Goal: Transaction & Acquisition: Purchase product/service

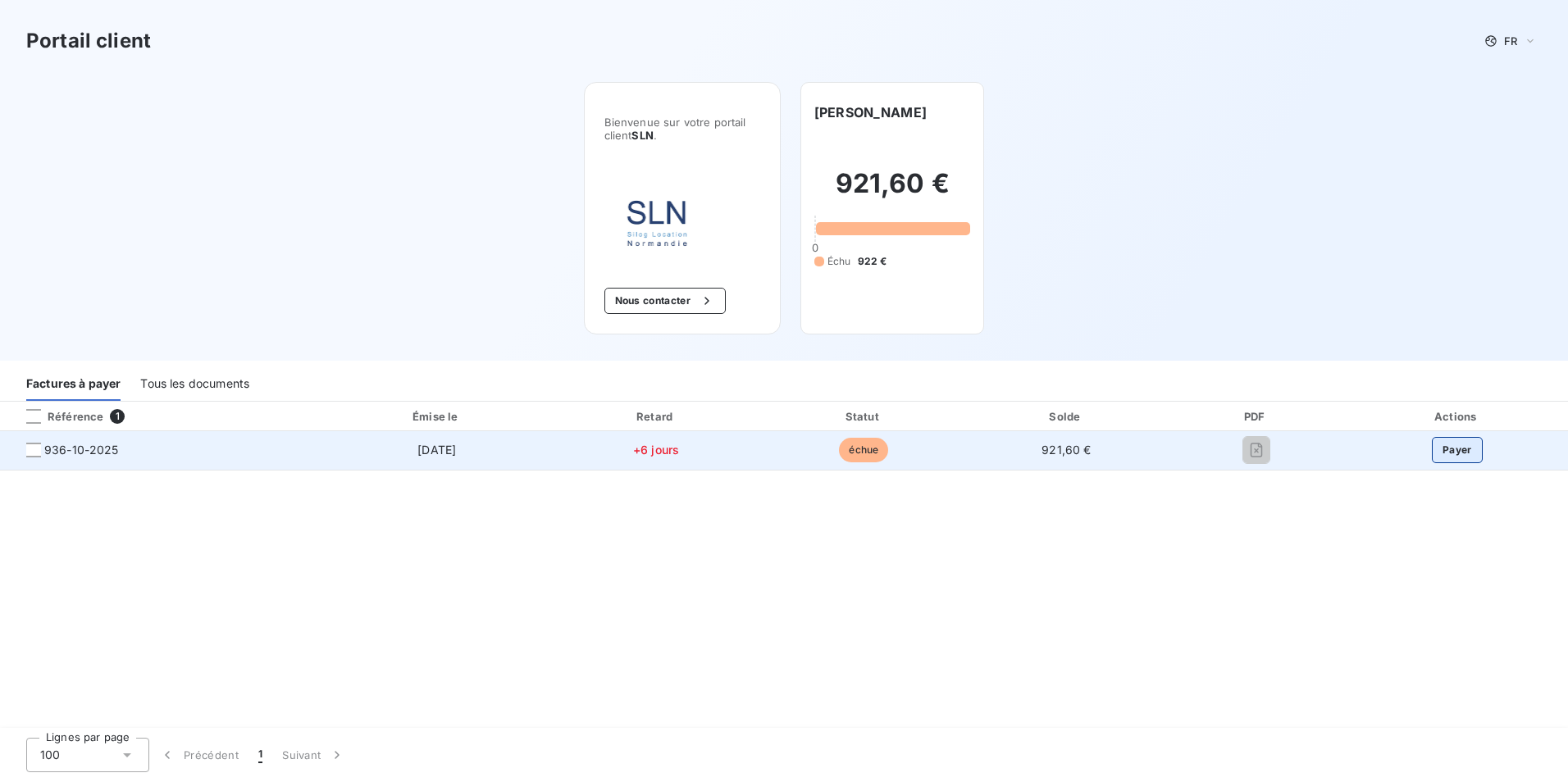
click at [1466, 450] on button "Payer" at bounding box center [1457, 450] width 51 height 26
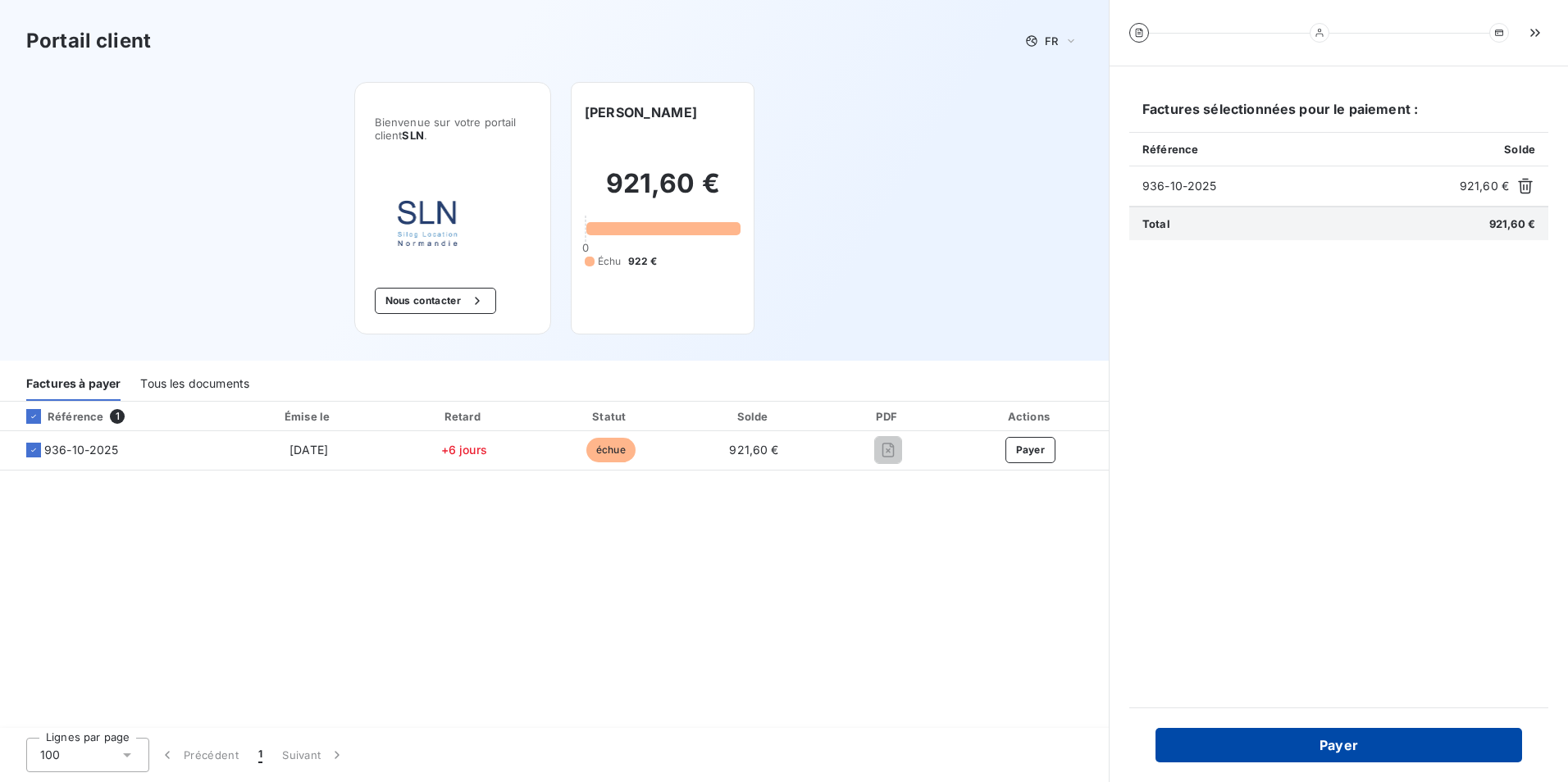
click at [1381, 740] on button "Payer" at bounding box center [1339, 745] width 367 height 34
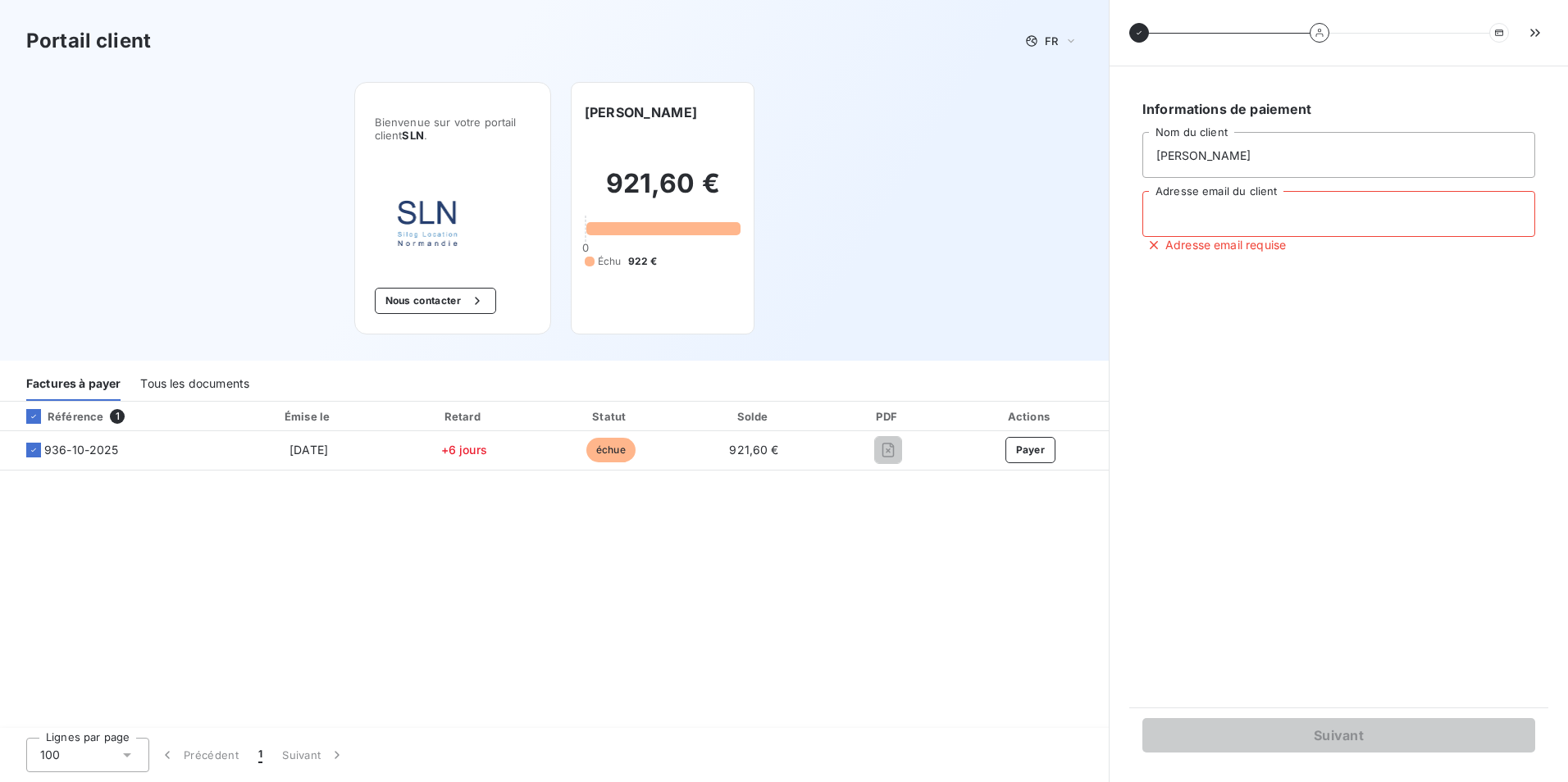
click at [1298, 214] on input "Adresse email du client" at bounding box center [1339, 214] width 393 height 46
type input "[EMAIL_ADDRESS][DOMAIN_NAME]"
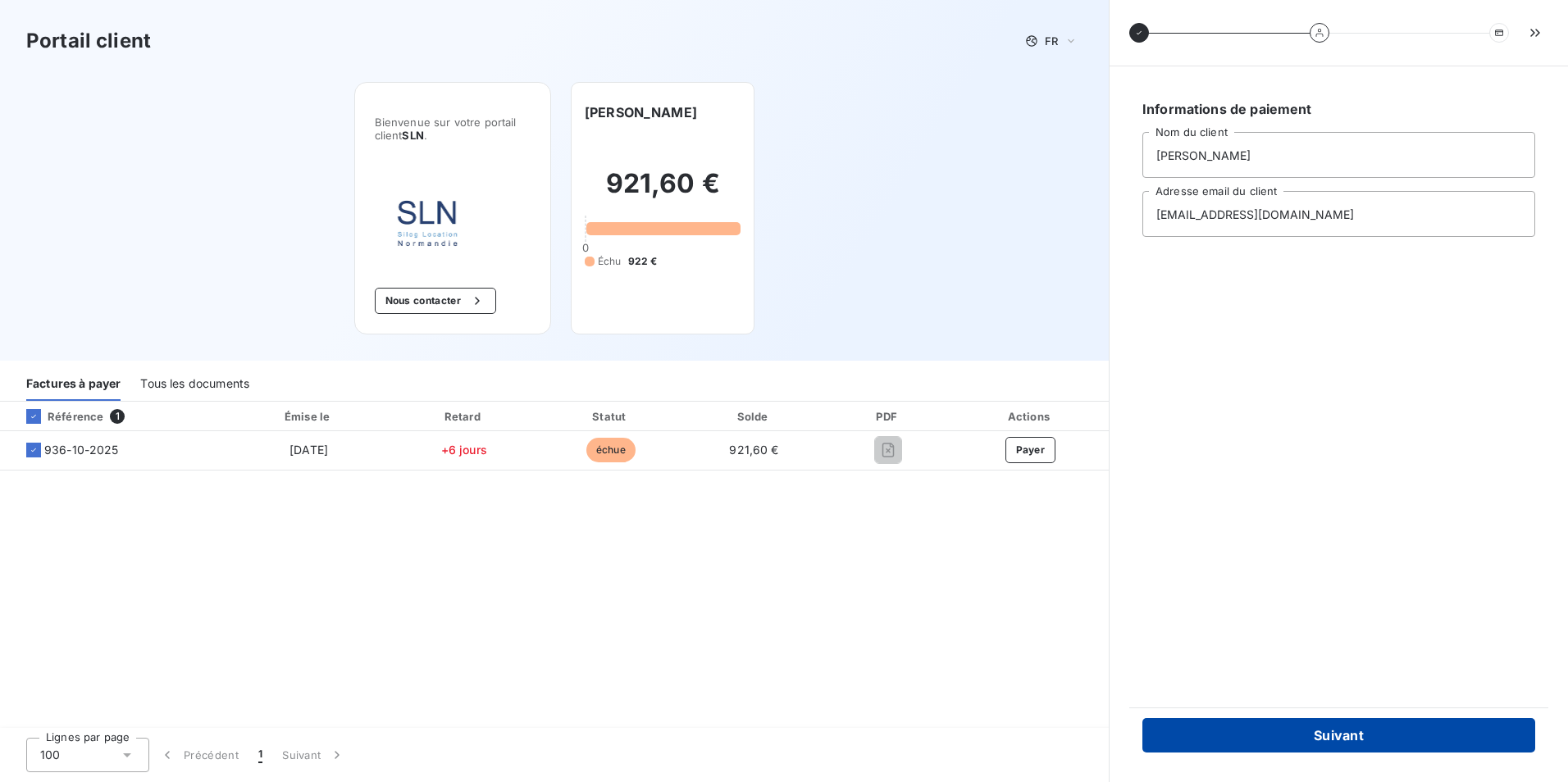
click at [1344, 728] on button "Suivant" at bounding box center [1339, 735] width 393 height 34
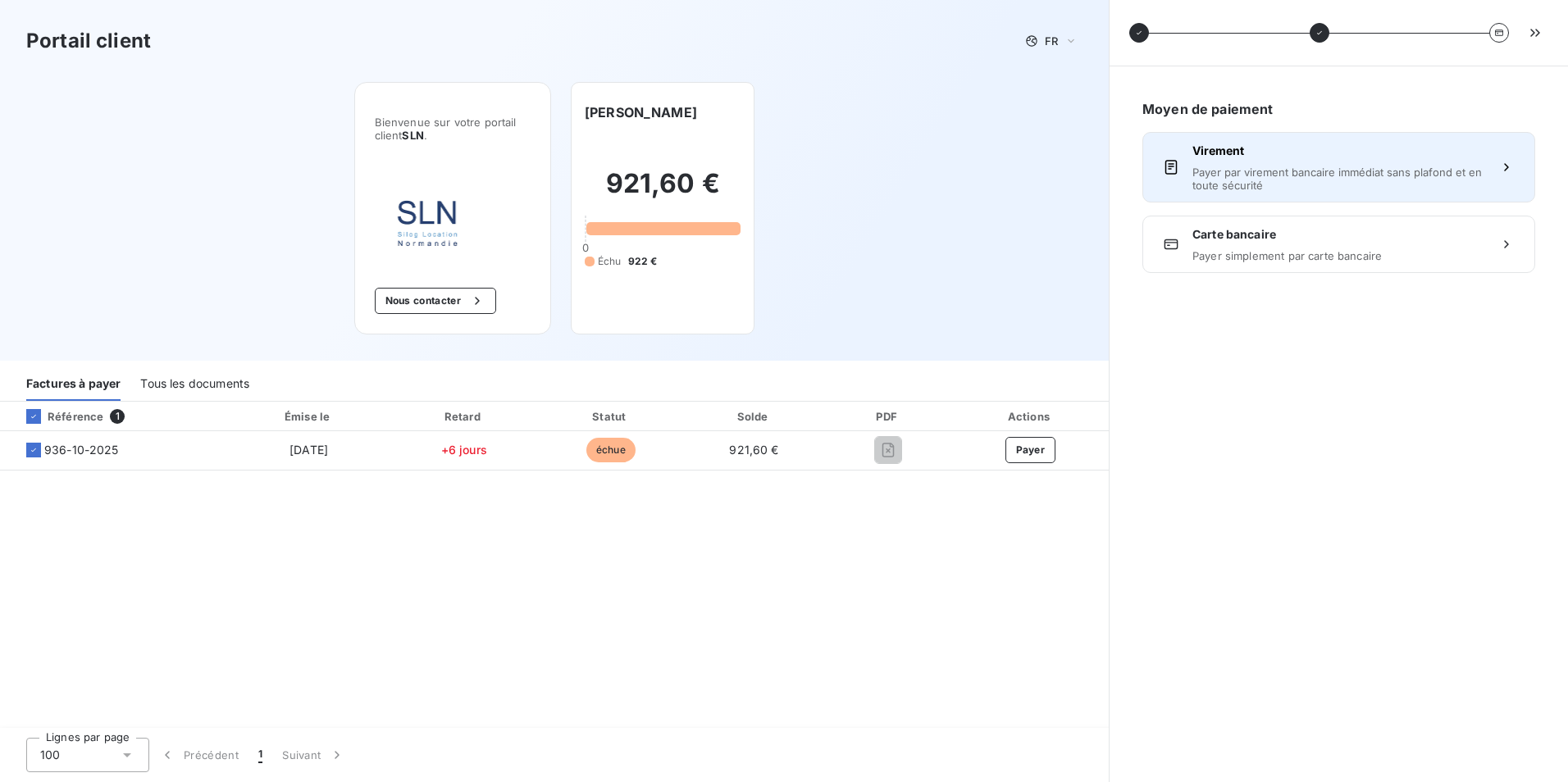
click at [1466, 178] on span "Payer par virement bancaire immédiat sans plafond et en toute sécurité" at bounding box center [1339, 178] width 293 height 26
